Goal: Communication & Community: Answer question/provide support

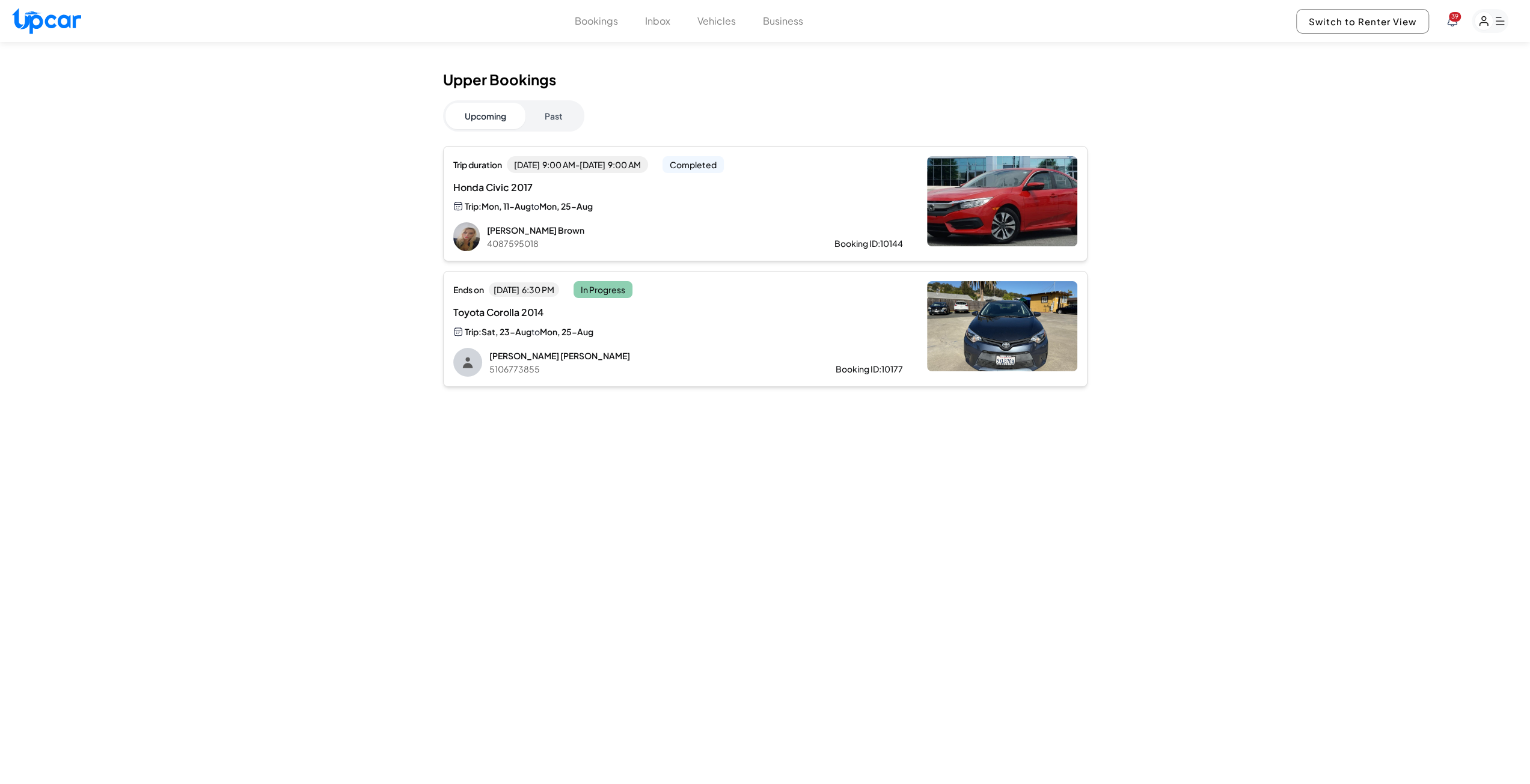
click at [582, 213] on div "Trip duration [DATE] 9:00 AM - [DATE] 9:00 AM Completed Honda Civic 2017 Trip: …" at bounding box center [678, 204] width 450 height 95
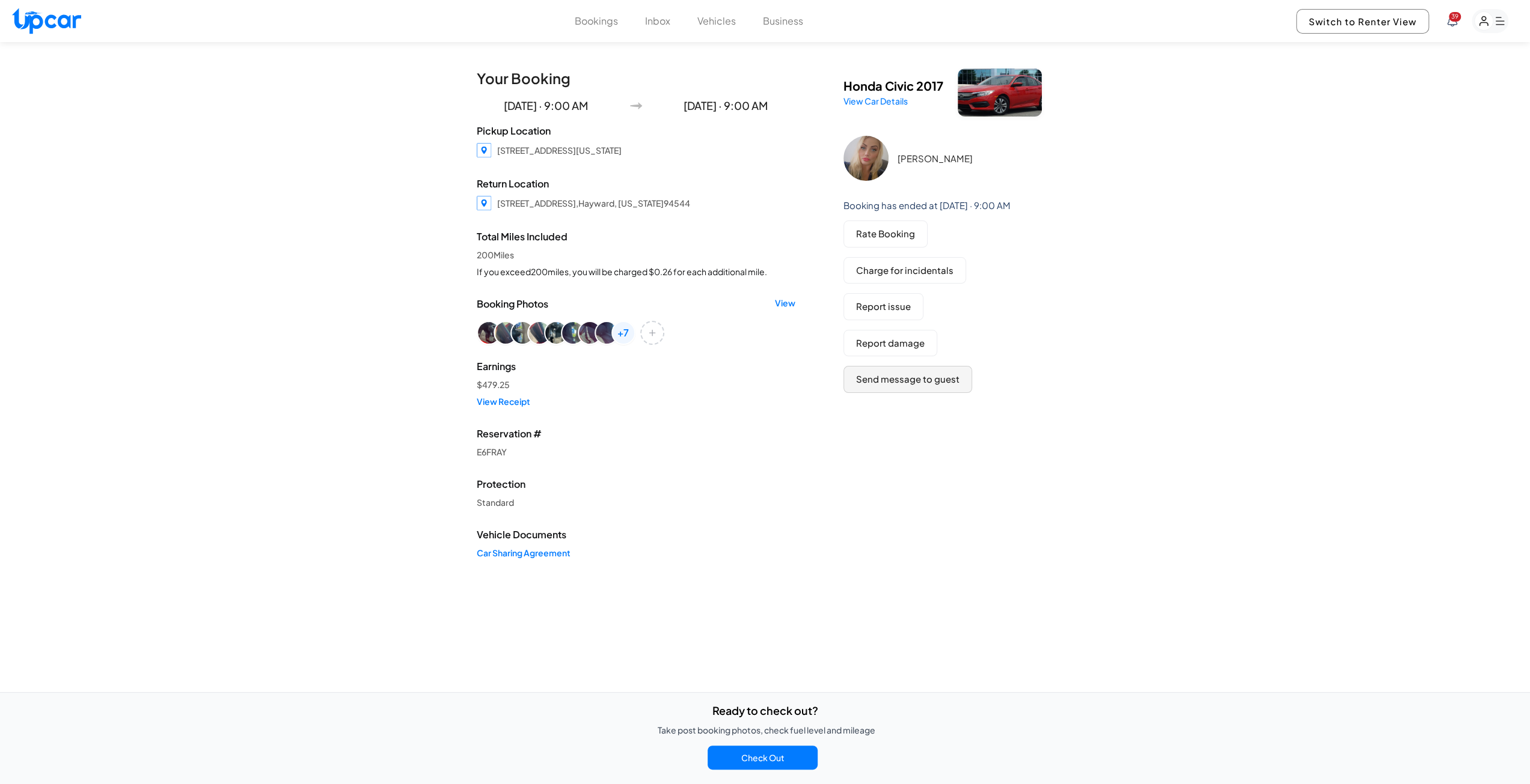
click at [909, 383] on button "Send message to guest" at bounding box center [908, 379] width 129 height 27
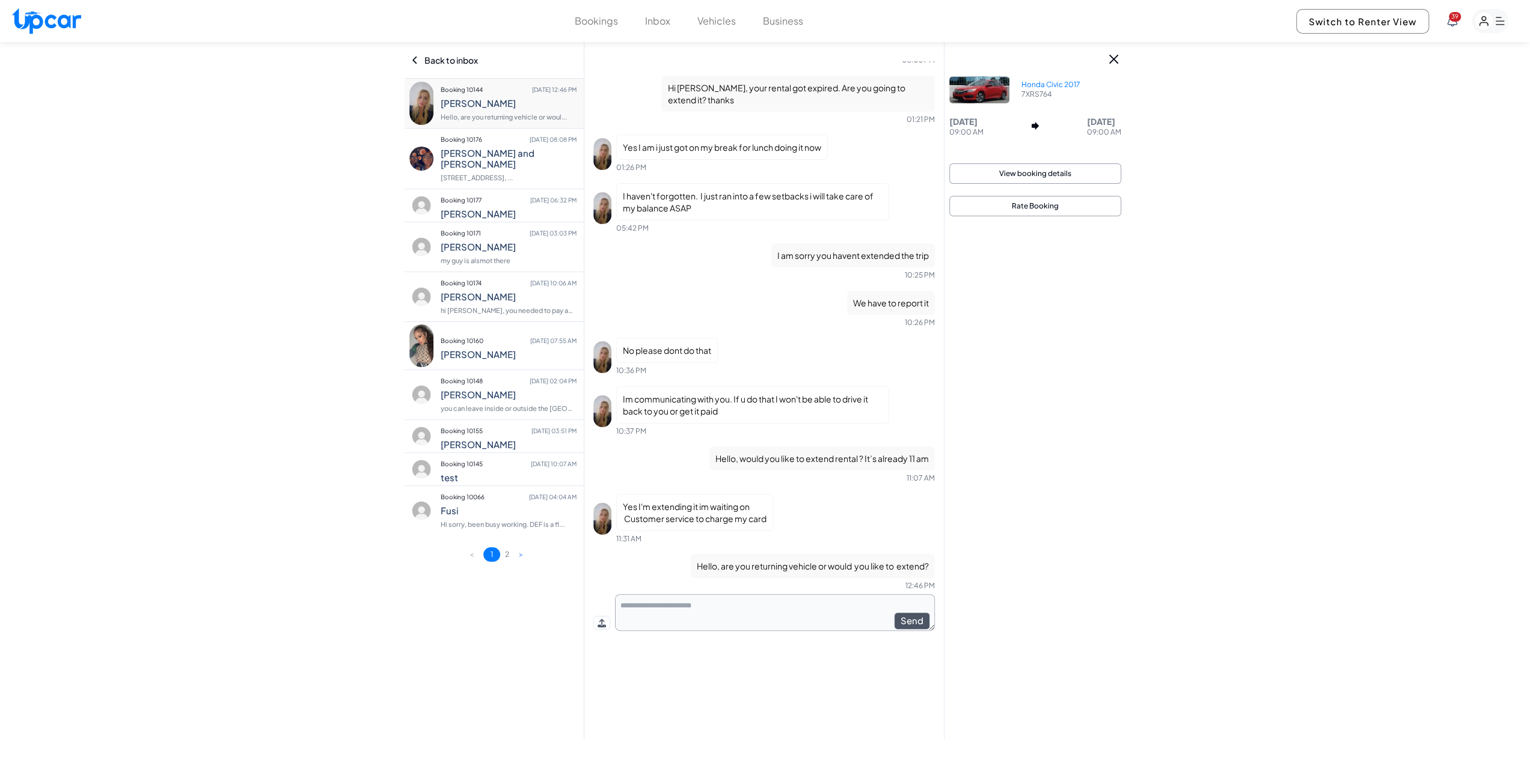
scroll to position [989, 0]
click at [714, 605] on textarea at bounding box center [775, 613] width 319 height 37
type textarea "**********"
click at [910, 621] on button "Send" at bounding box center [912, 621] width 36 height 18
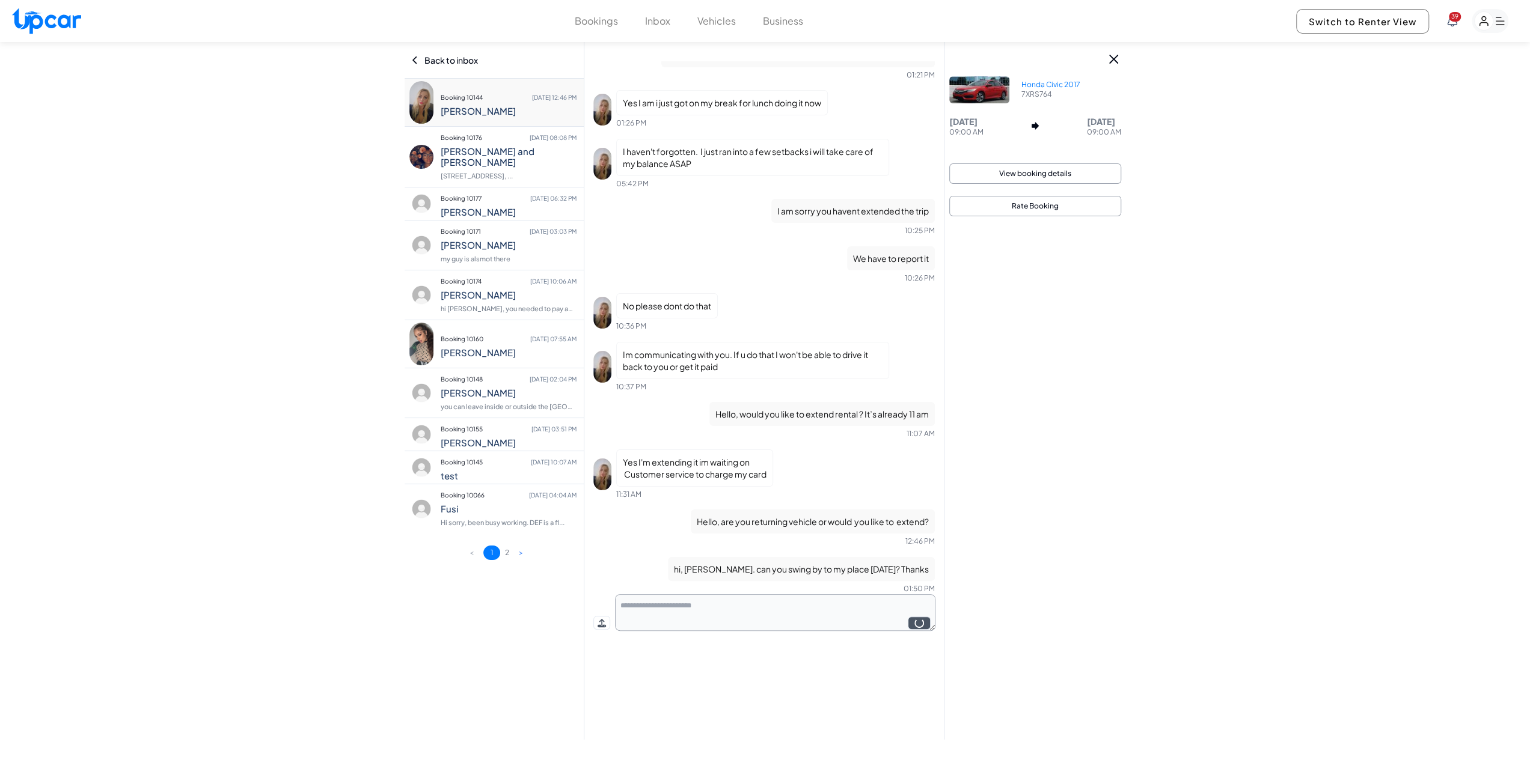
scroll to position [1036, 0]
